Goal: Information Seeking & Learning: Learn about a topic

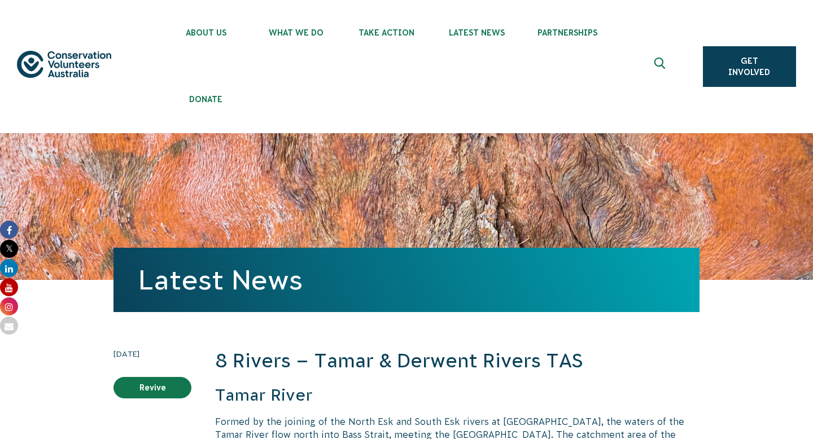
click at [662, 62] on icon "Expand search box" at bounding box center [661, 66] width 14 height 17
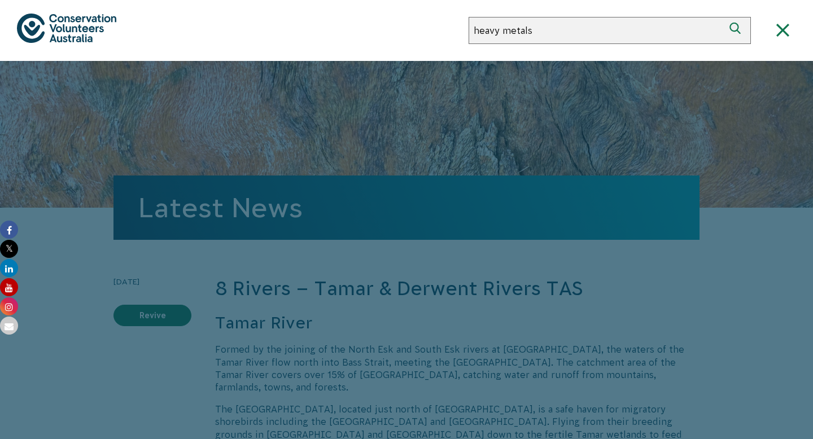
type input "heavy metals"
click at [724, 17] on button "Search" at bounding box center [737, 30] width 27 height 27
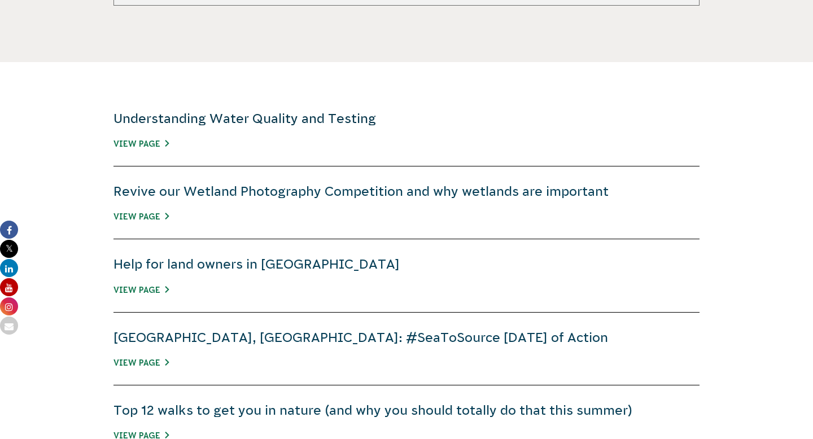
click at [255, 119] on link "Understanding Water Quality and Testing" at bounding box center [245, 118] width 263 height 15
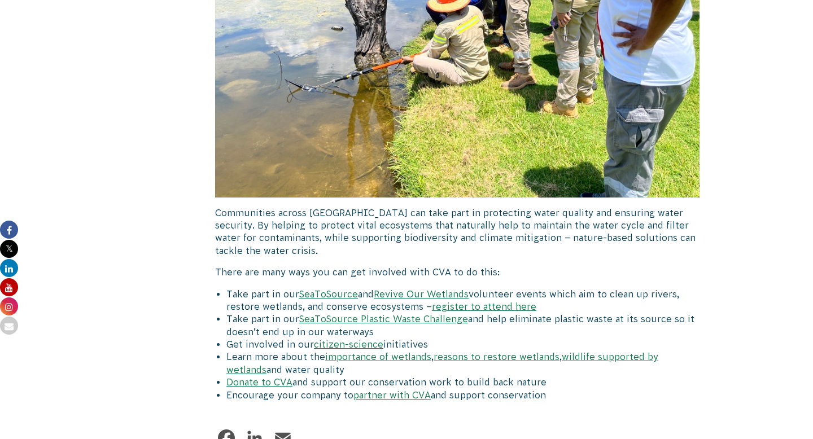
scroll to position [4307, 0]
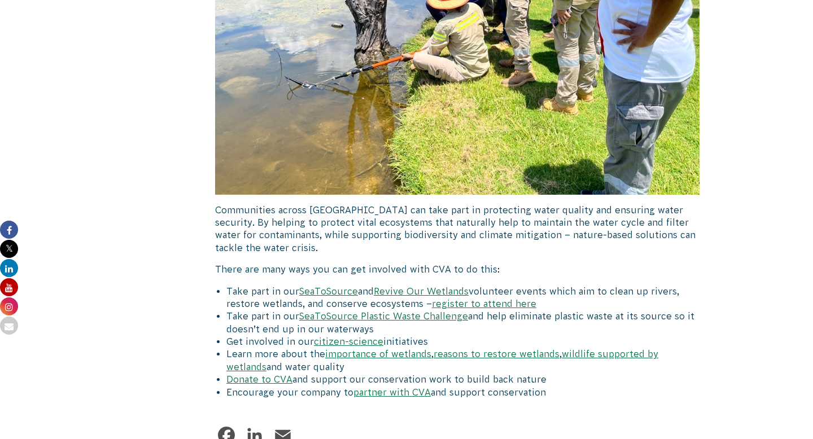
click at [386, 63] on img at bounding box center [457, 12] width 485 height 363
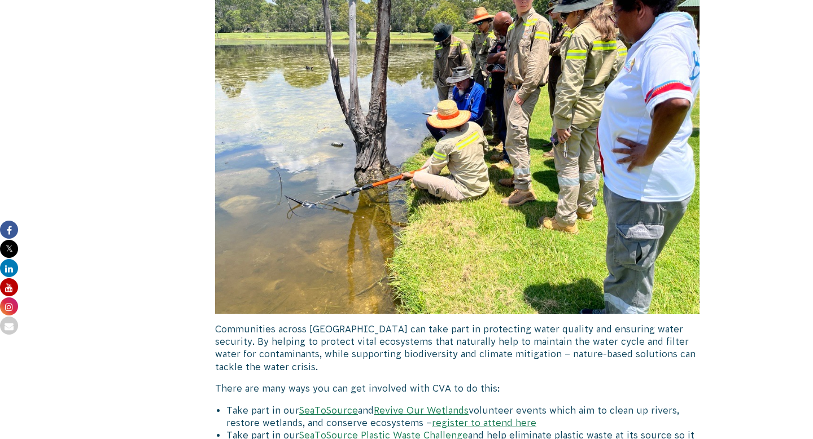
scroll to position [4187, 0]
